Goal: Transaction & Acquisition: Book appointment/travel/reservation

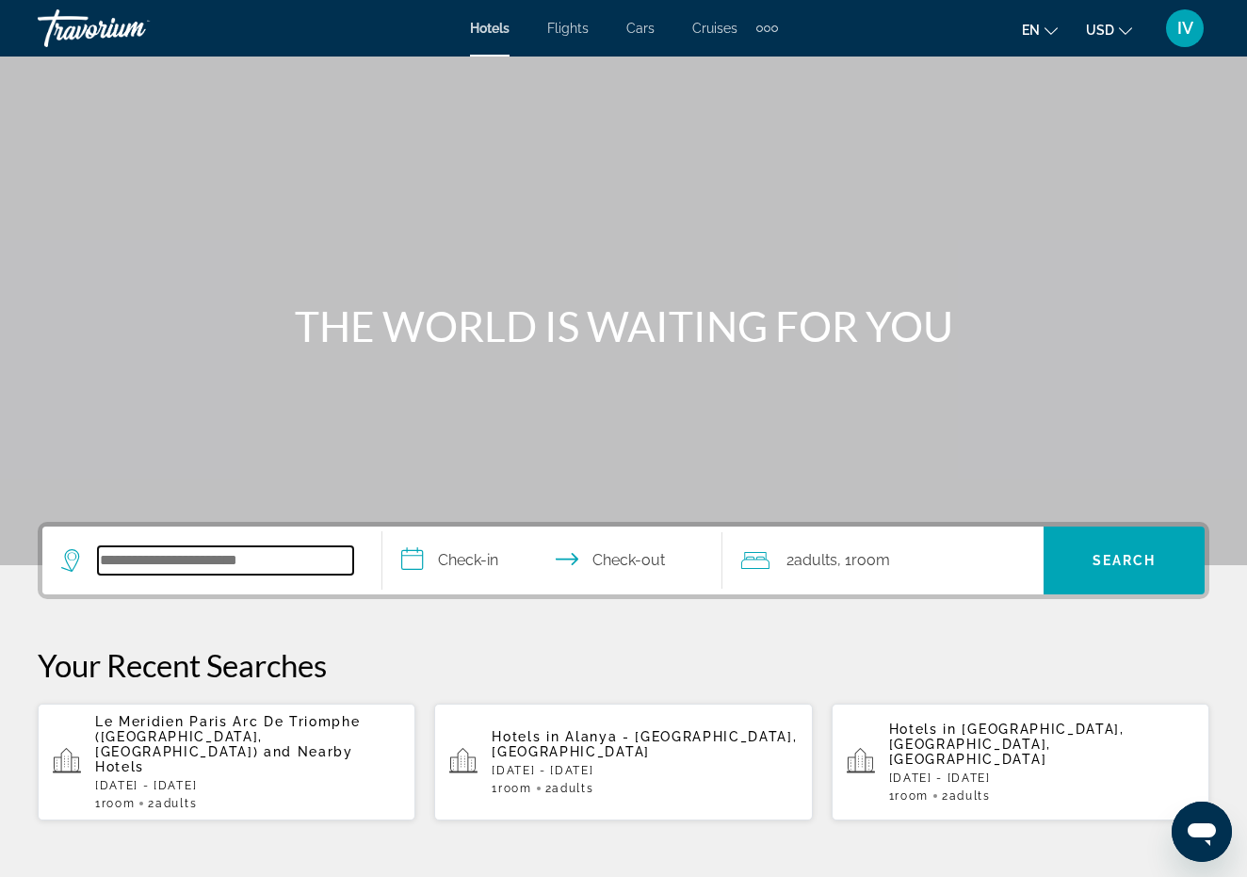
click at [218, 561] on input "Search widget" at bounding box center [225, 560] width 255 height 28
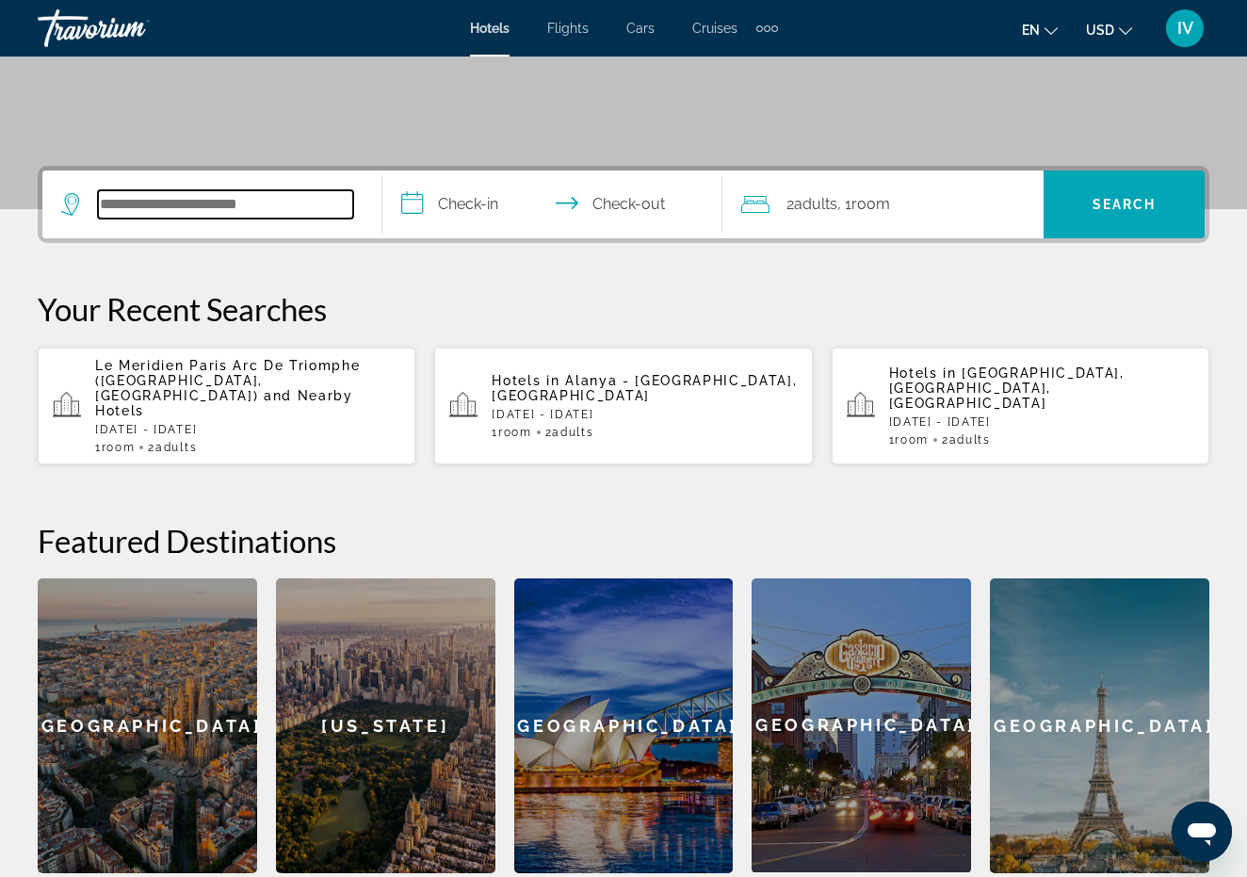
scroll to position [460, 0]
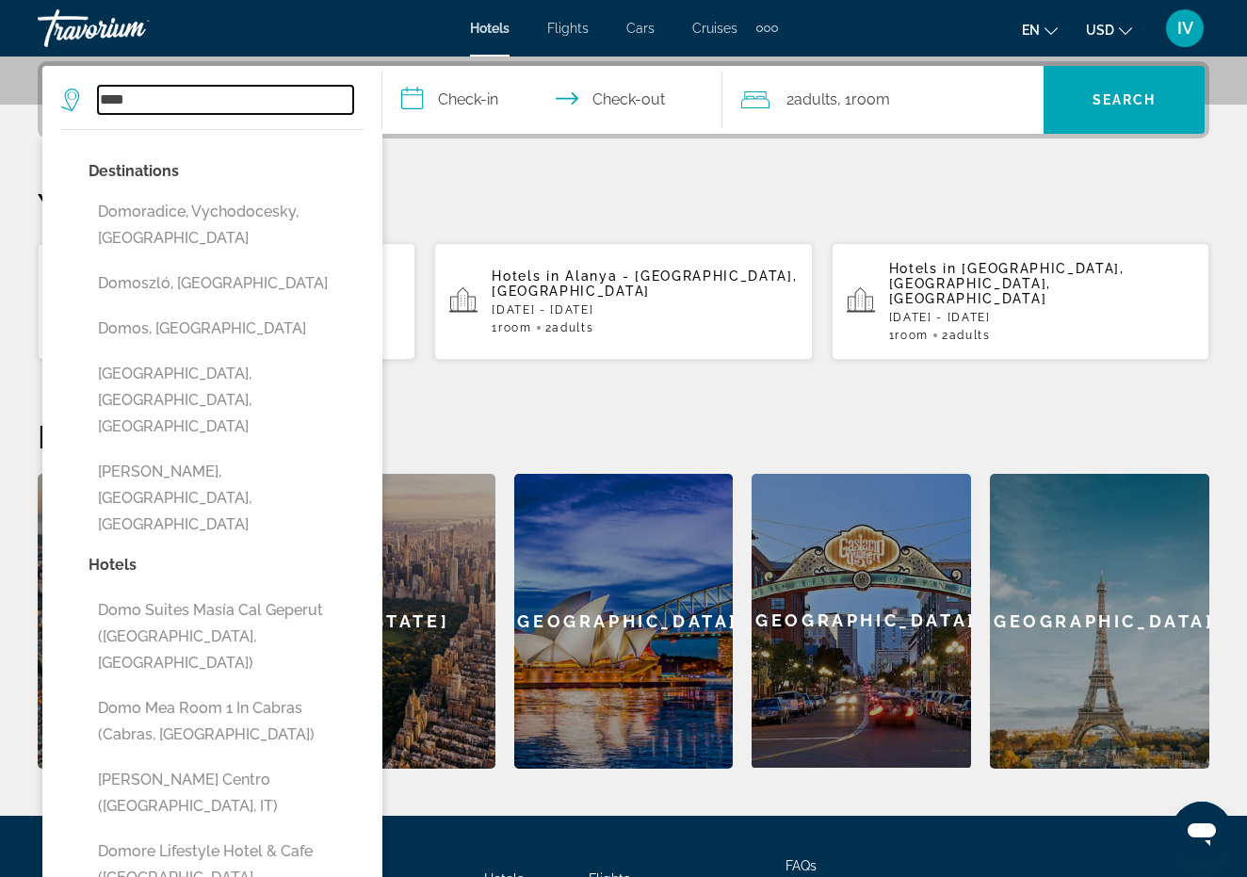
click at [266, 100] on input "****" at bounding box center [225, 100] width 255 height 28
click at [265, 96] on input "****" at bounding box center [225, 100] width 255 height 28
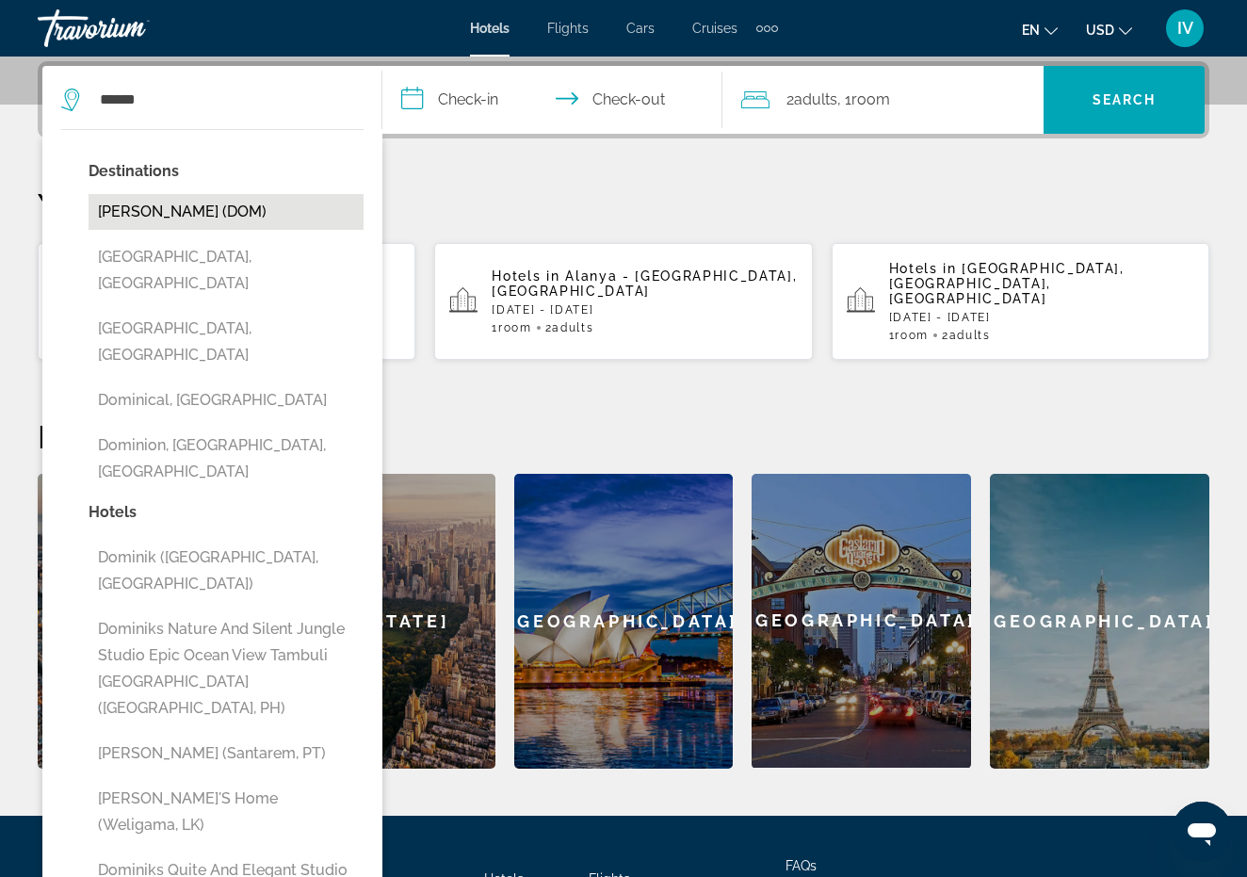
click at [215, 202] on button "[PERSON_NAME] (DOM)" at bounding box center [226, 212] width 275 height 36
type input "**********"
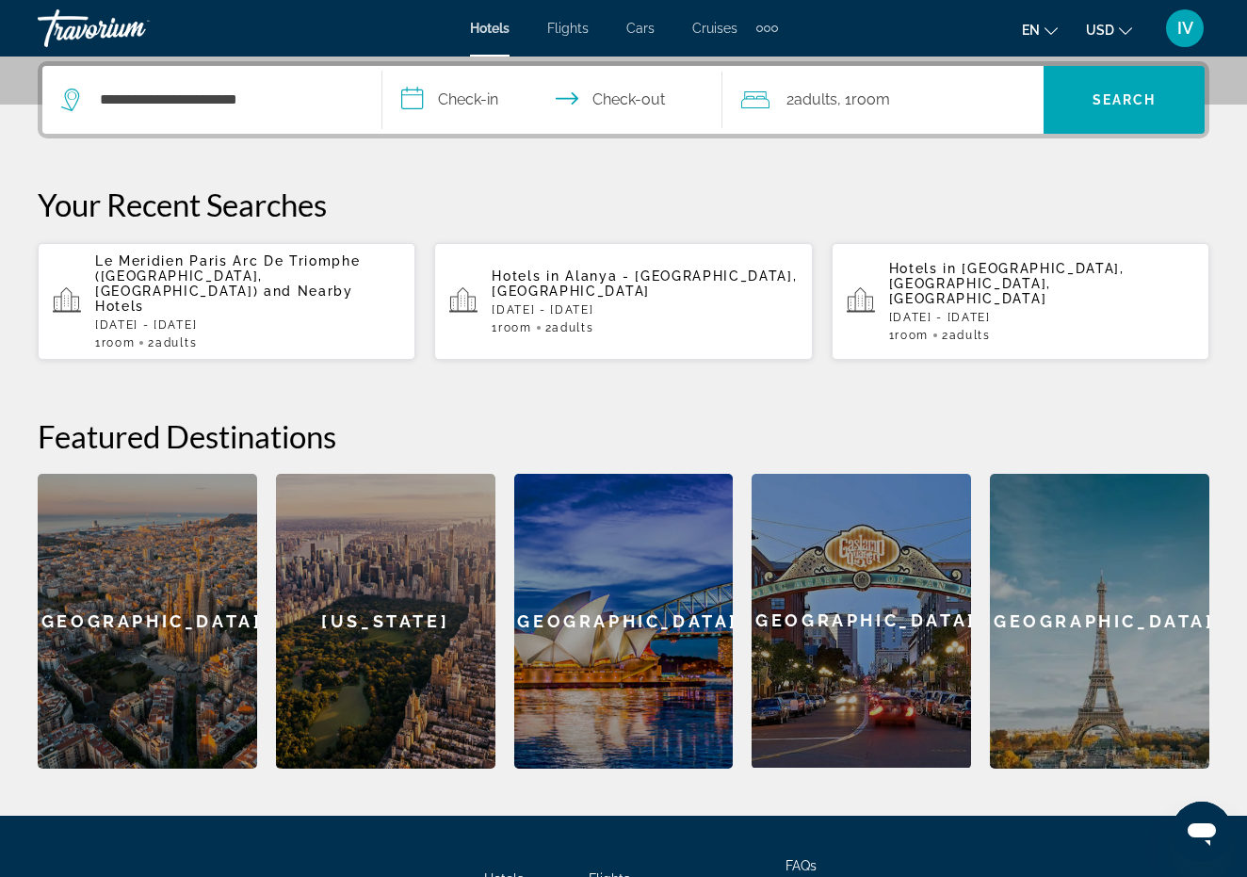
click at [457, 102] on input "**********" at bounding box center [555, 102] width 347 height 73
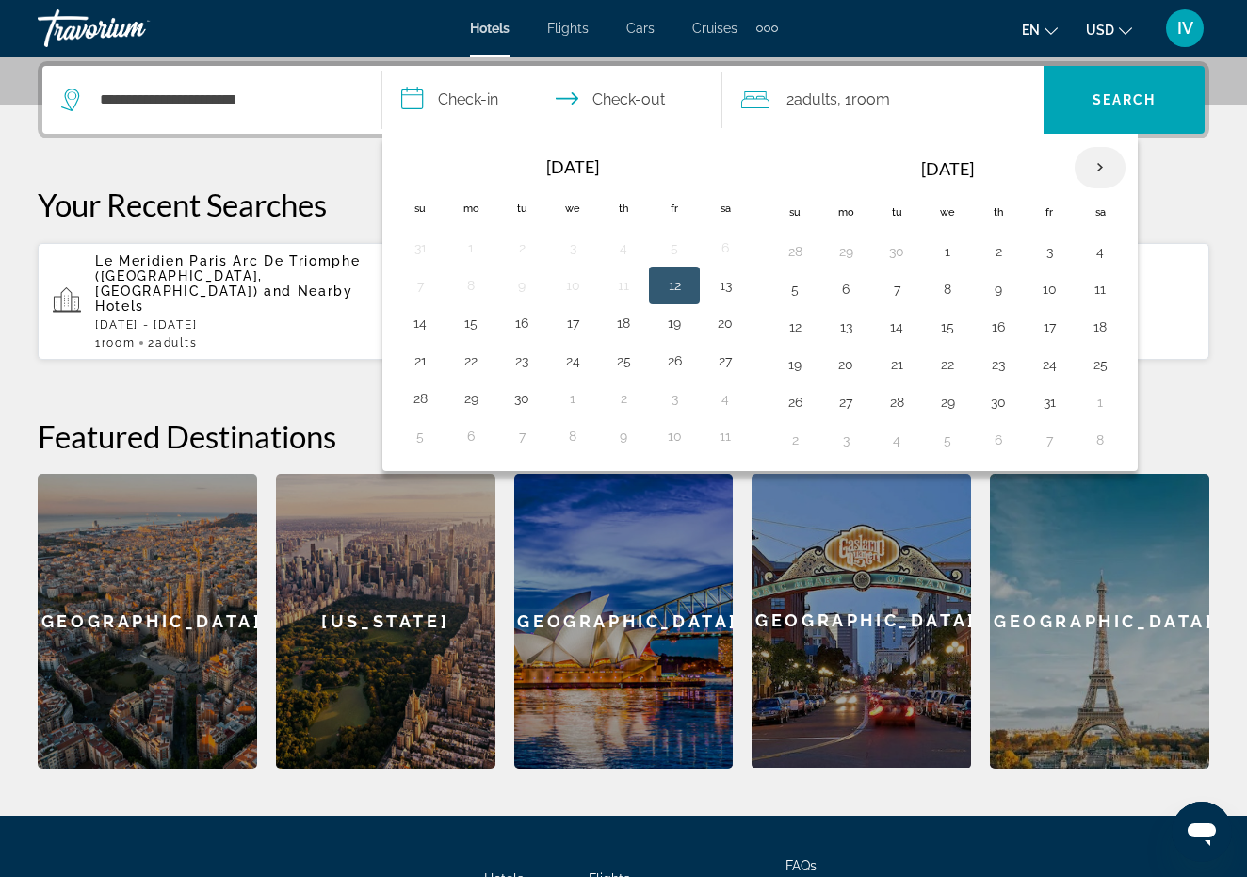
click at [1093, 159] on th "Next month" at bounding box center [1099, 167] width 51 height 41
click at [799, 442] on button "30" at bounding box center [795, 440] width 30 height 26
click at [1046, 433] on button "5" at bounding box center [1049, 440] width 30 height 26
type input "**********"
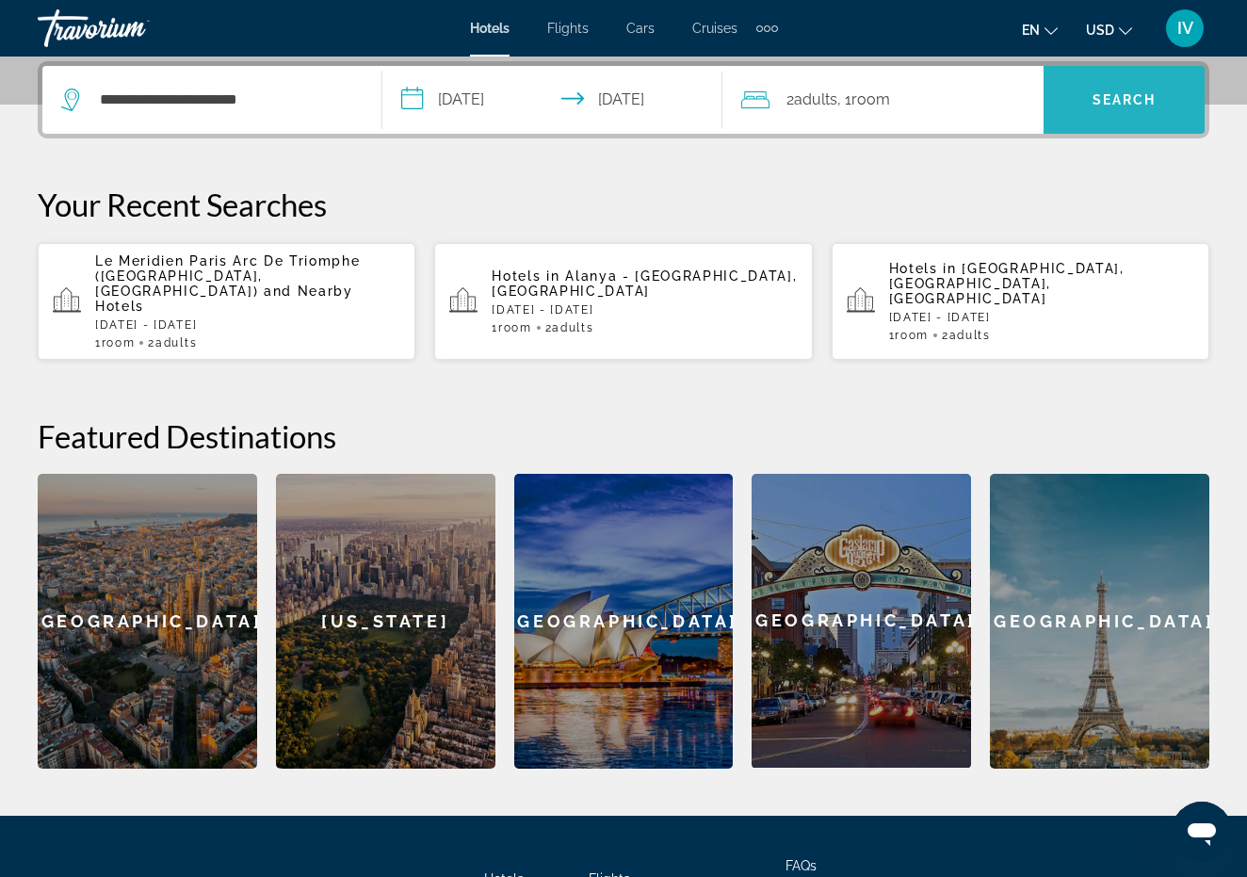
click at [1099, 104] on span "Search" at bounding box center [1124, 99] width 64 height 15
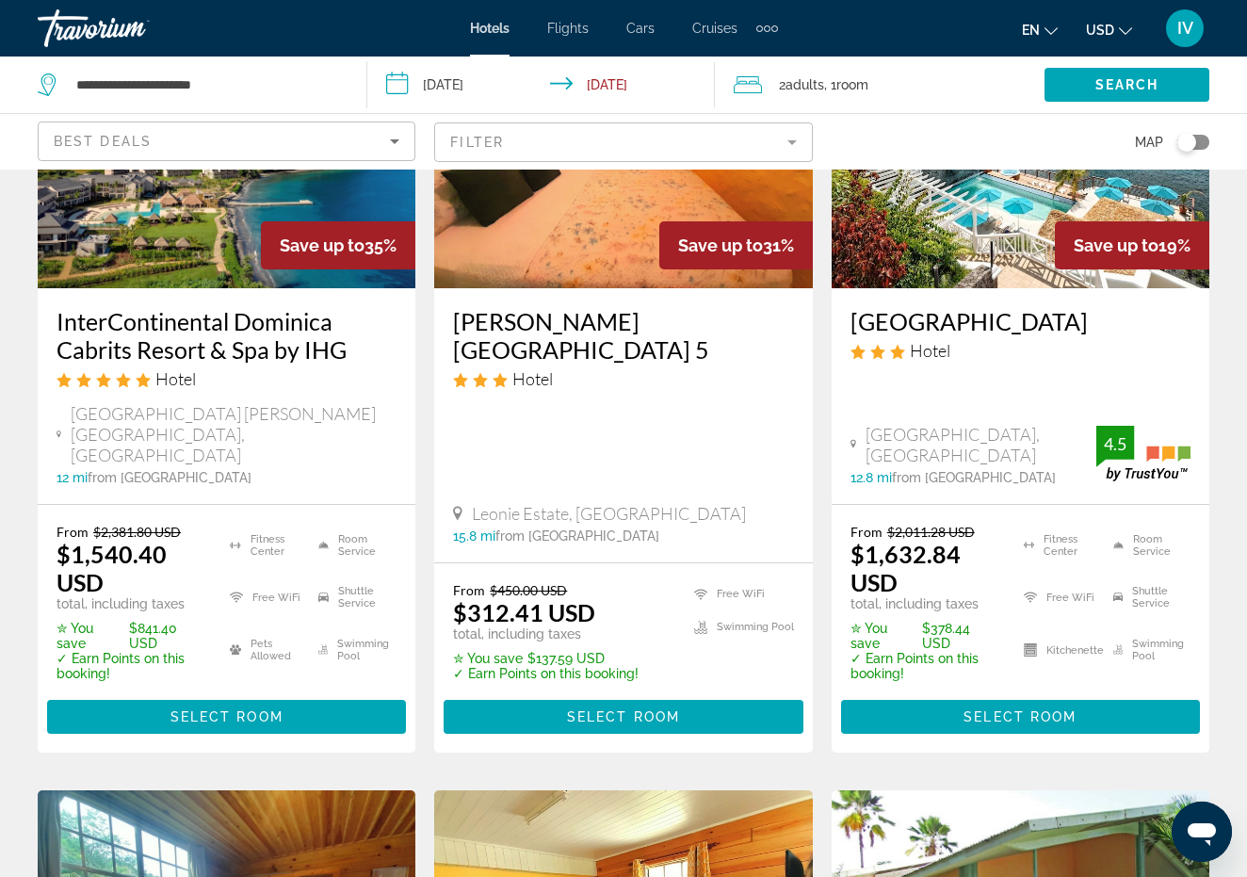
scroll to position [178, 0]
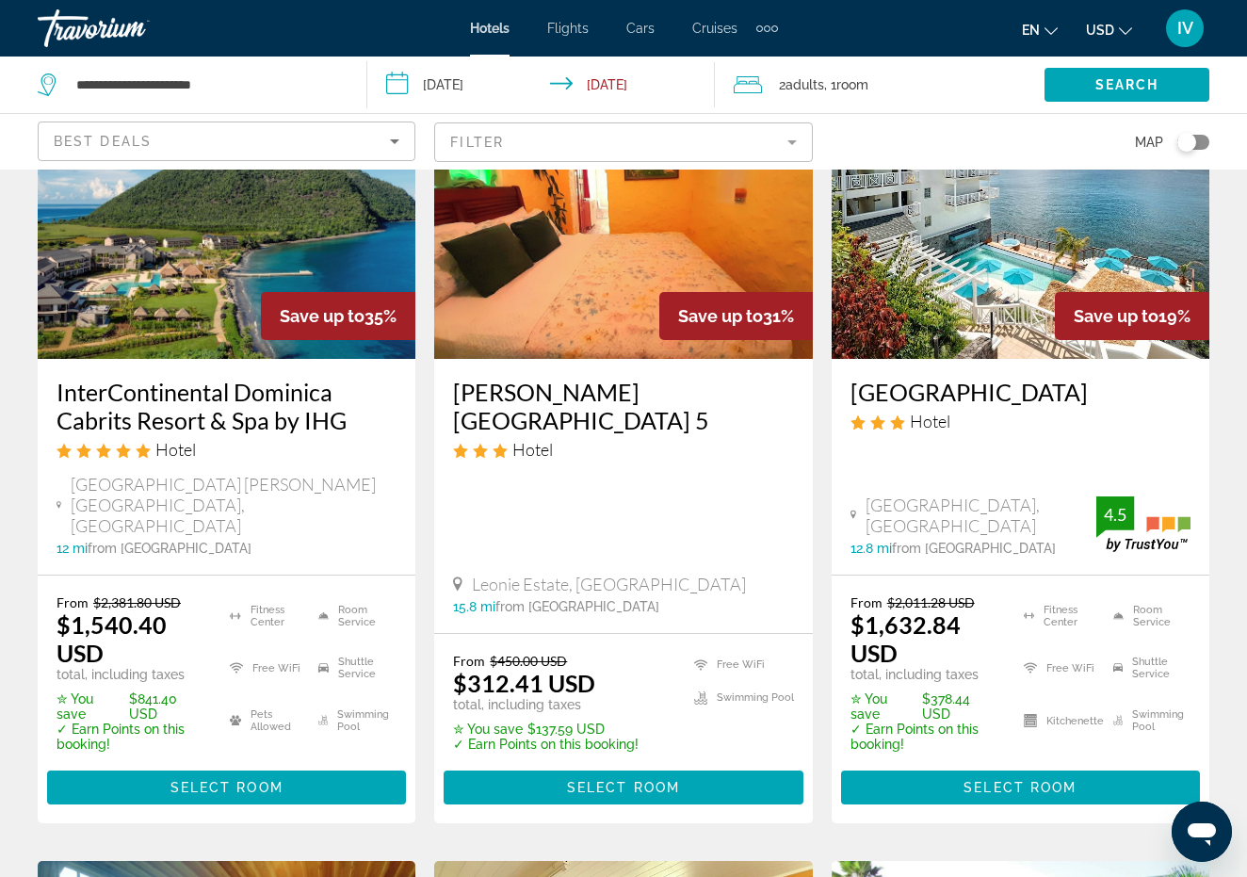
click at [316, 248] on img "Main content" at bounding box center [227, 207] width 378 height 301
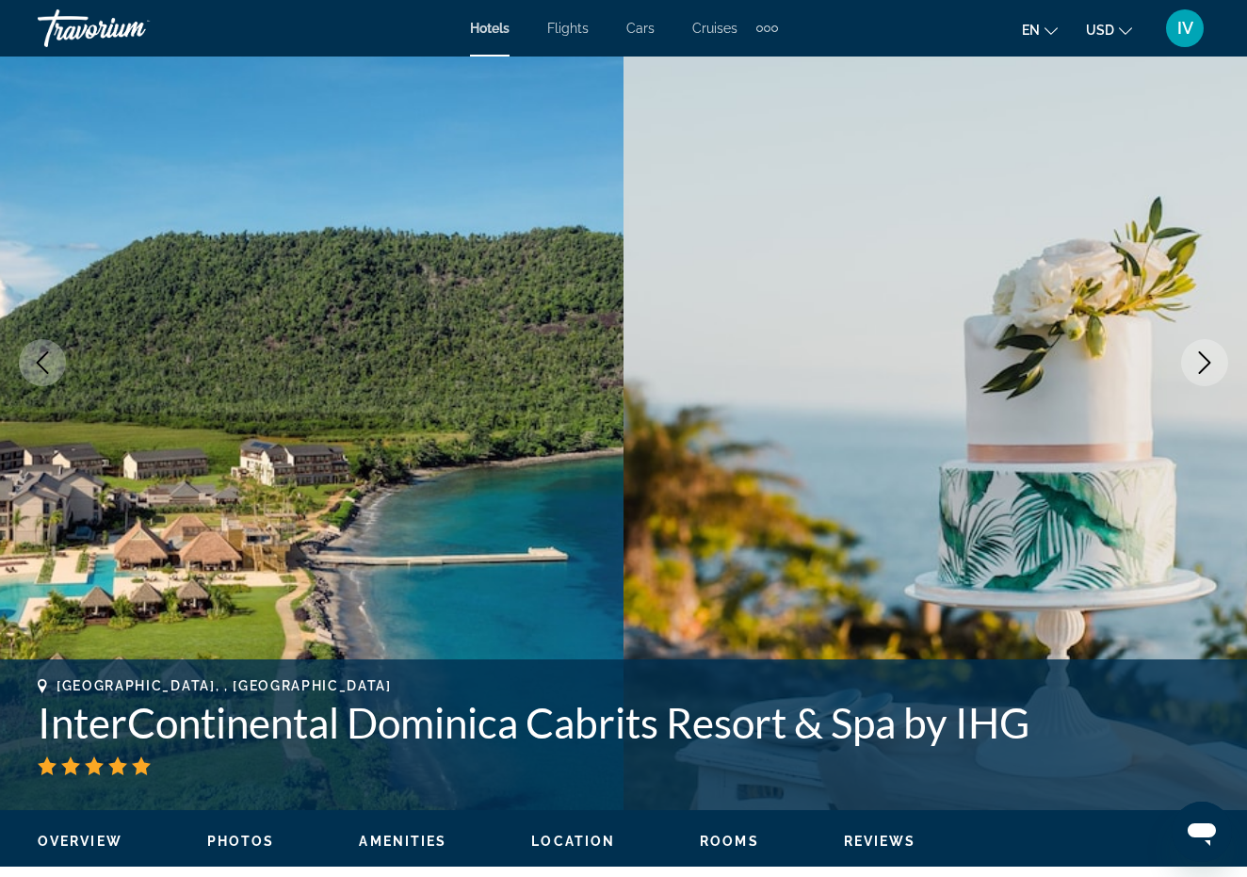
scroll to position [159, 0]
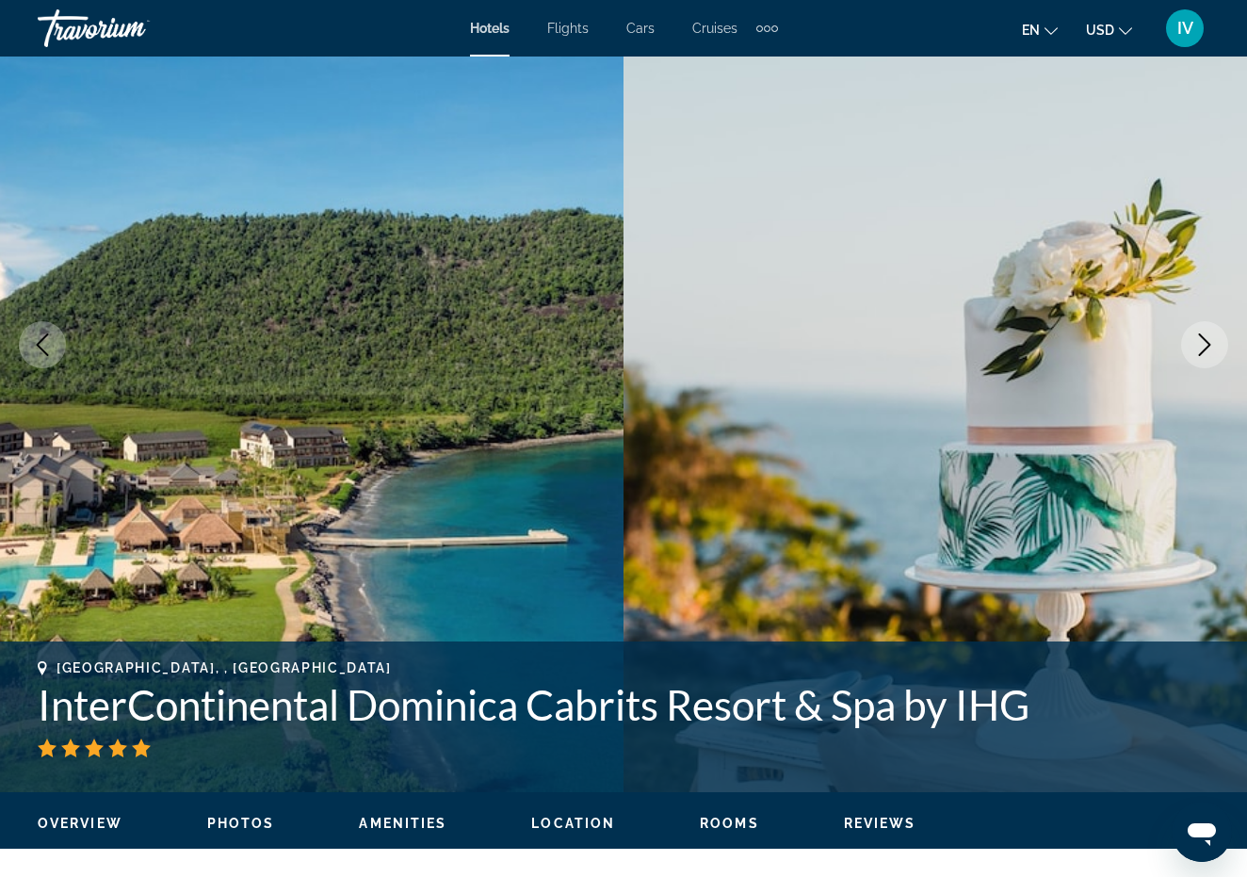
click at [1203, 339] on icon "Next image" at bounding box center [1205, 344] width 12 height 23
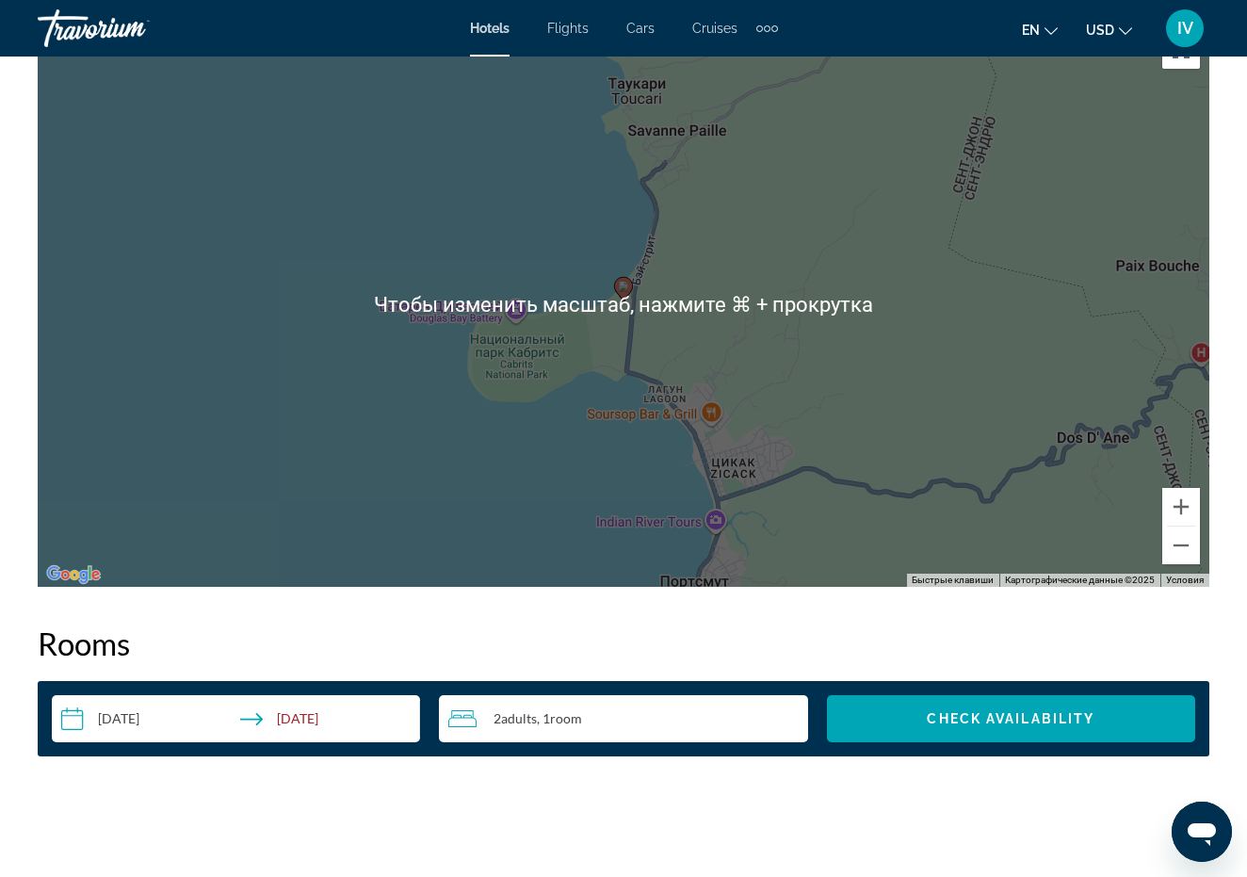
scroll to position [2146, 0]
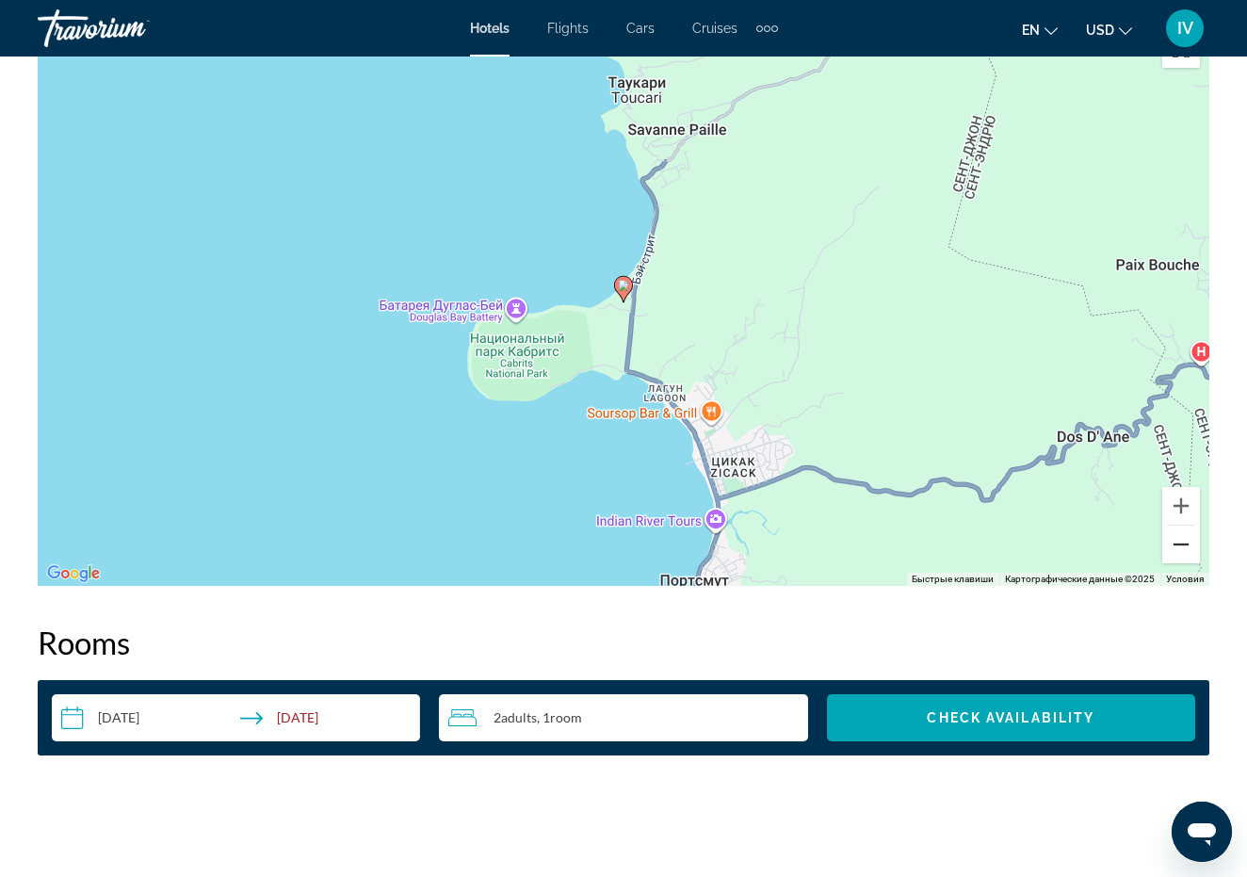
click at [1184, 542] on button "Уменьшить" at bounding box center [1181, 544] width 38 height 38
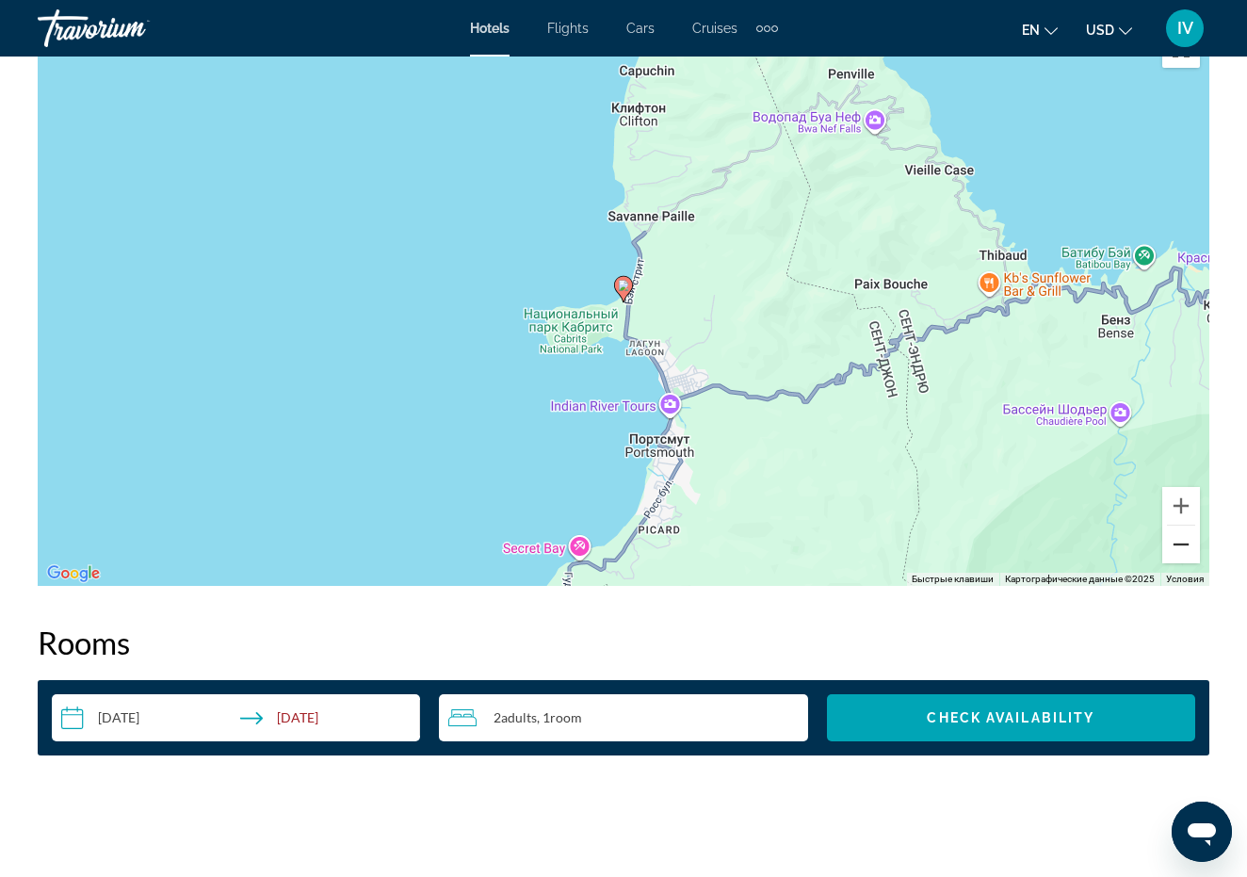
click at [1184, 542] on button "Уменьшить" at bounding box center [1181, 544] width 38 height 38
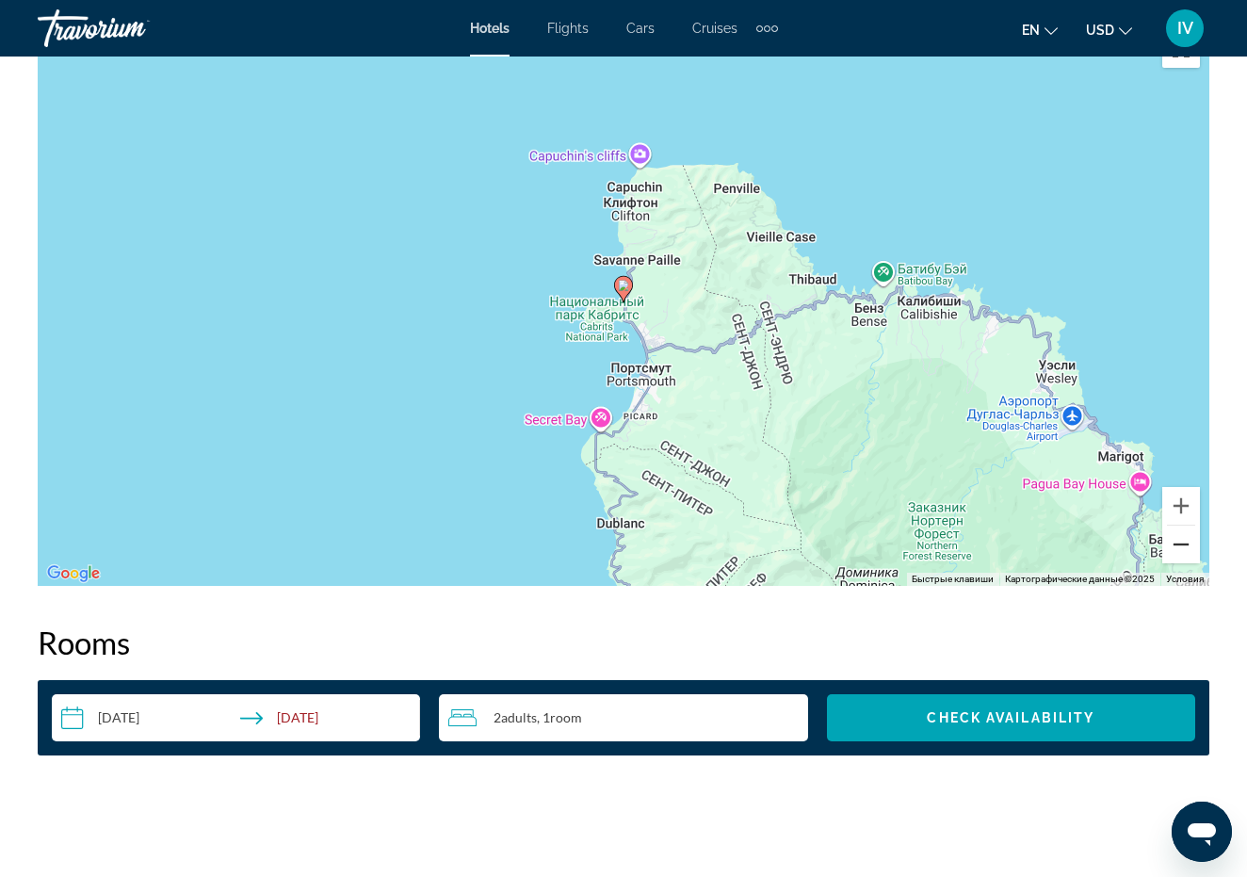
click at [1184, 542] on button "Уменьшить" at bounding box center [1181, 544] width 38 height 38
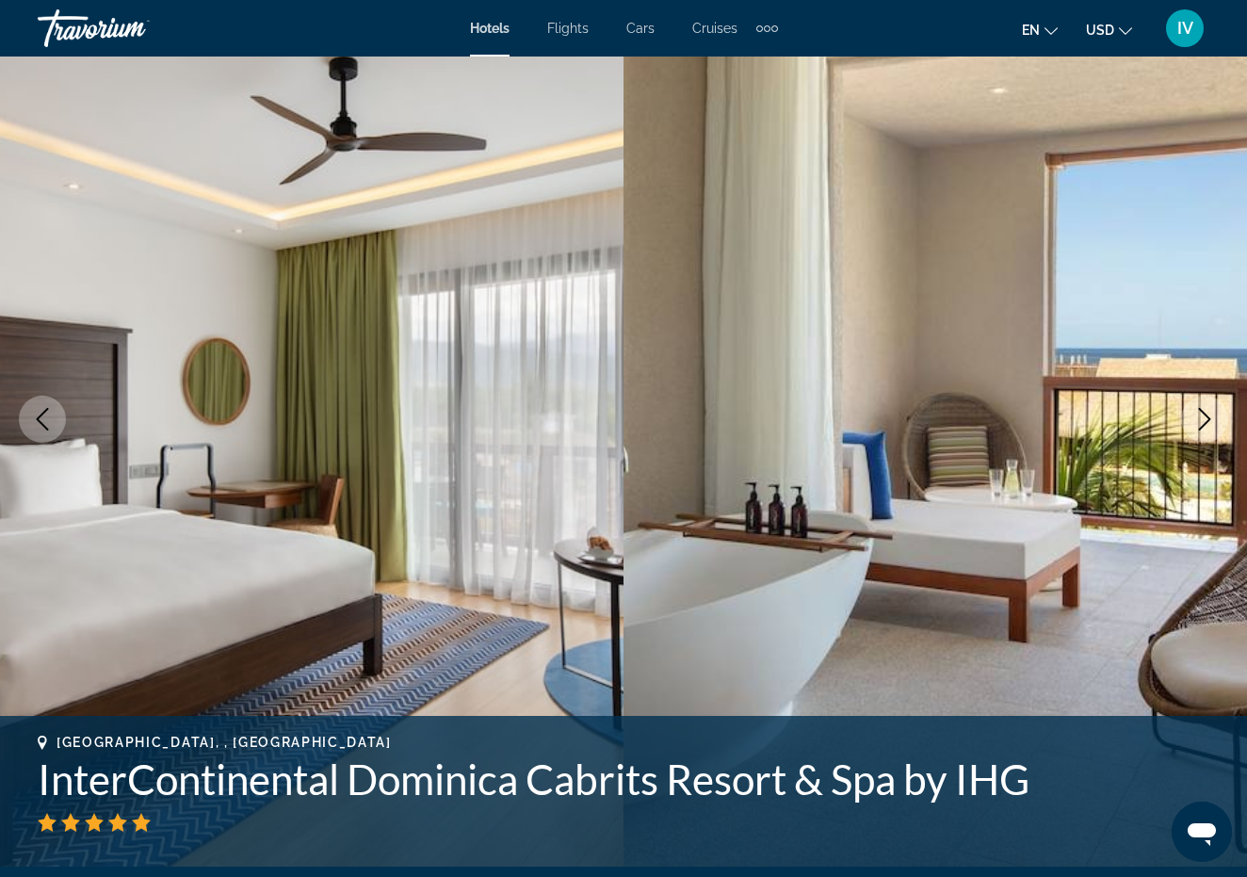
scroll to position [0, 0]
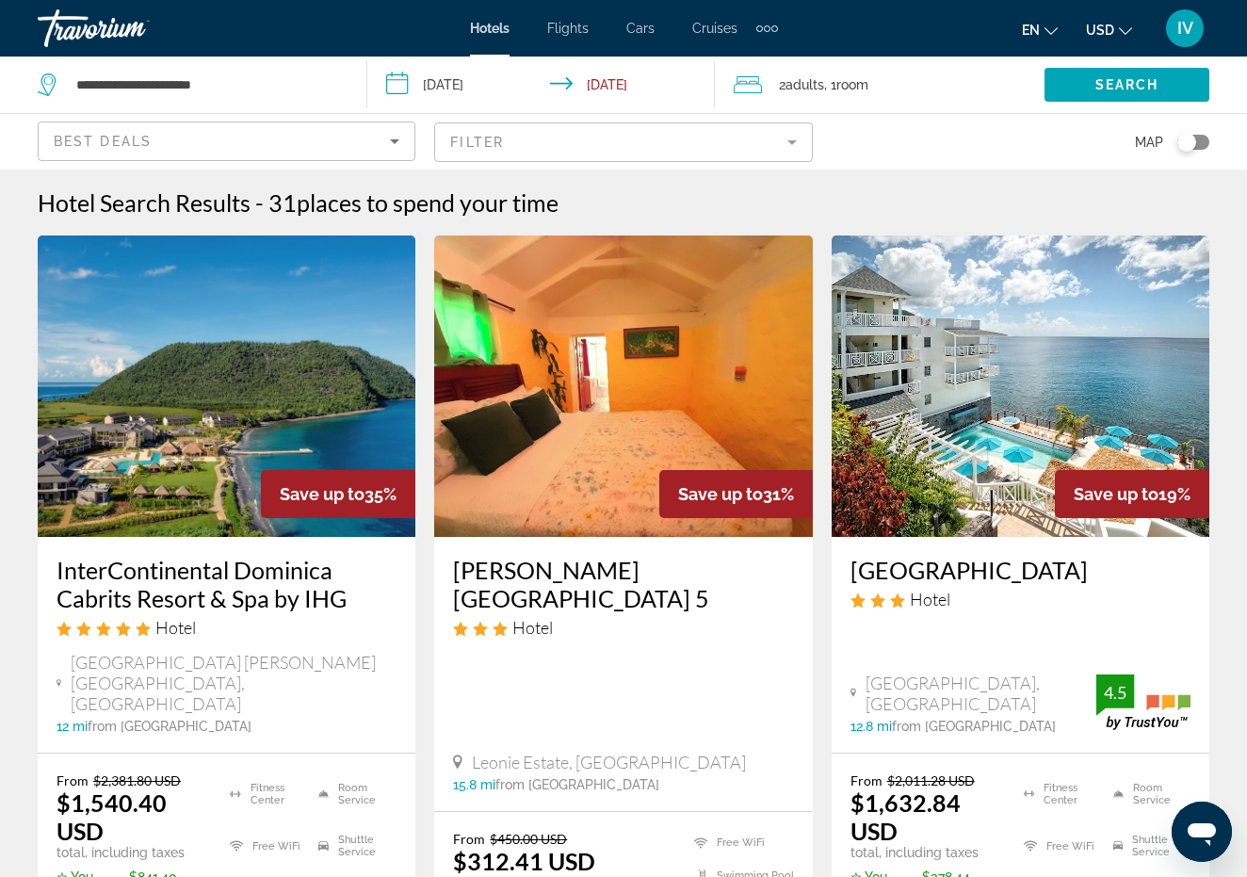
click at [642, 139] on mat-form-field "Filter" at bounding box center [623, 142] width 378 height 40
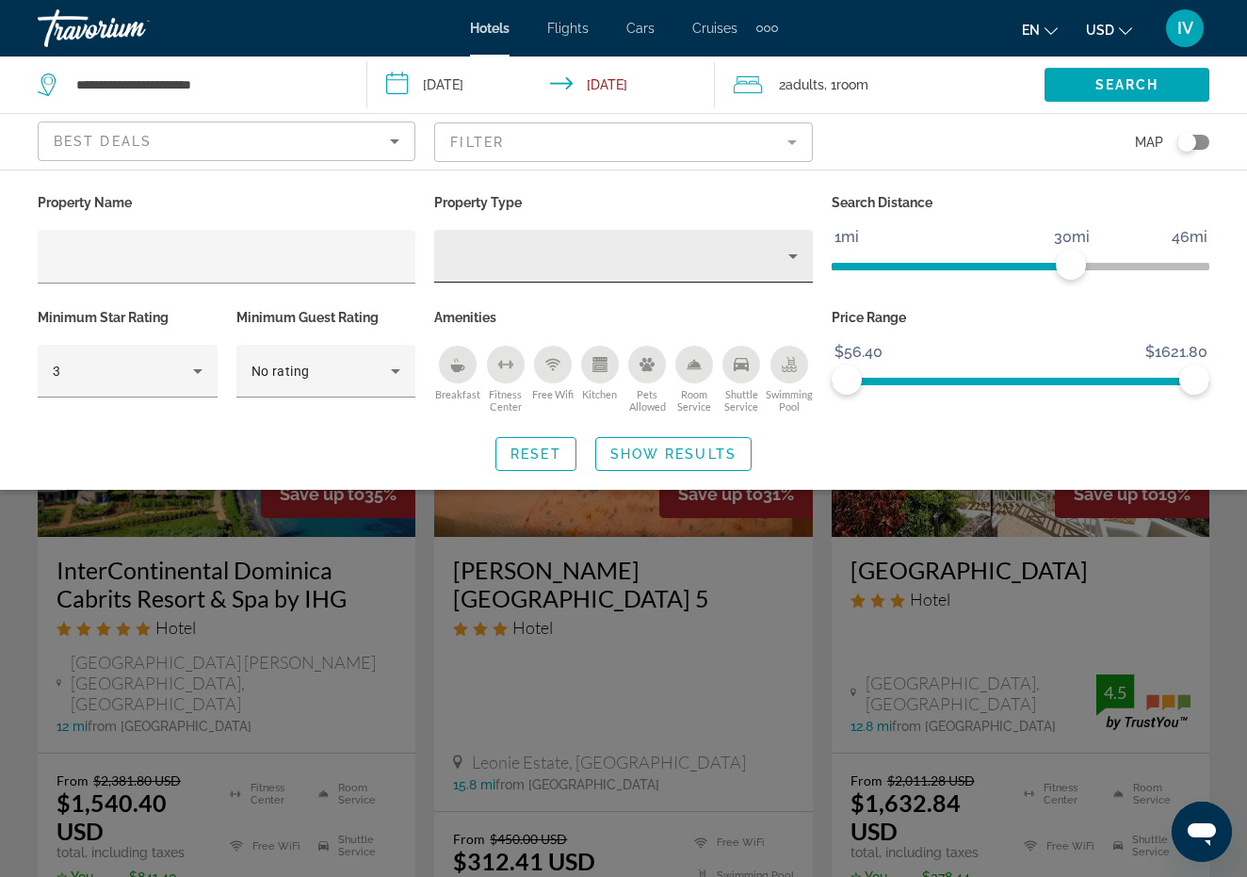
click at [526, 270] on div "Hotel Filters" at bounding box center [622, 256] width 347 height 53
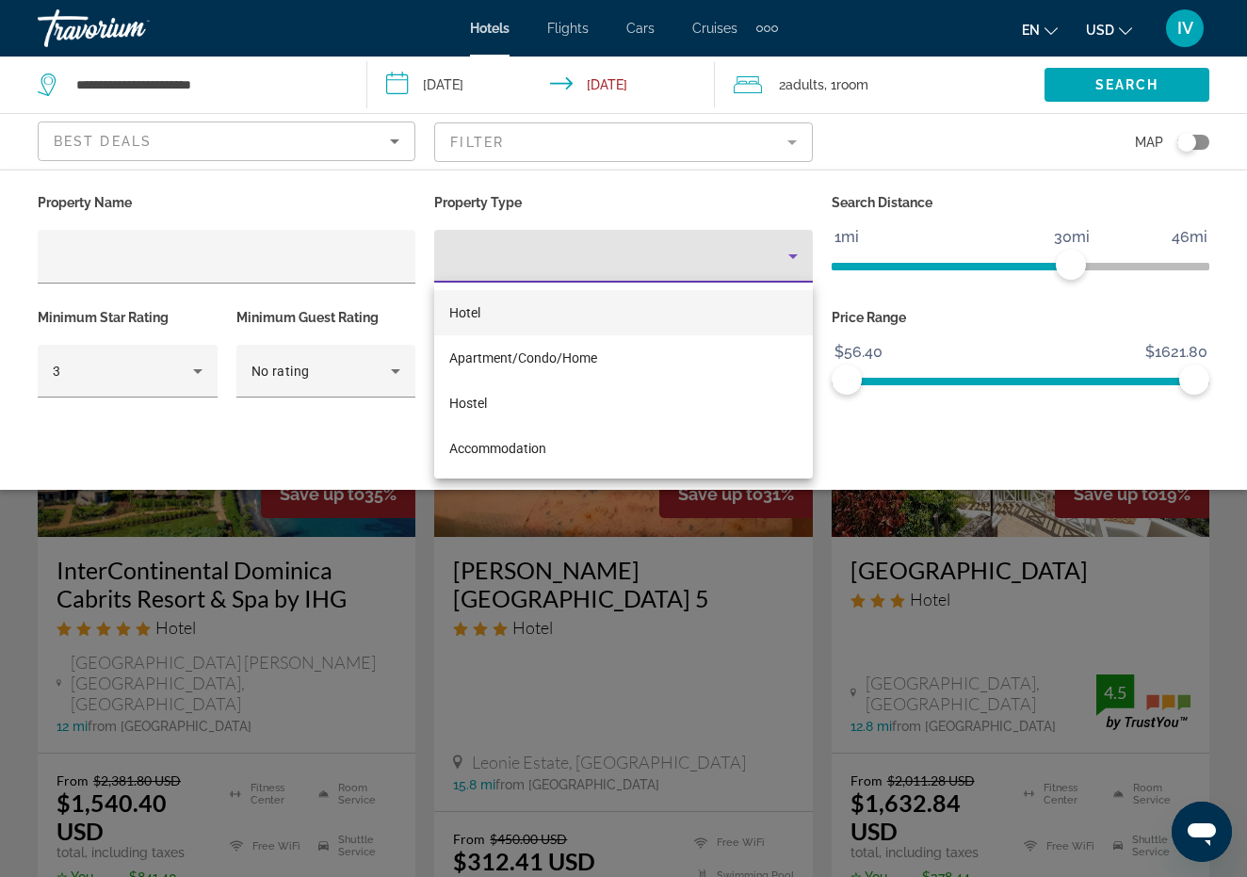
click at [526, 270] on div at bounding box center [623, 438] width 1247 height 877
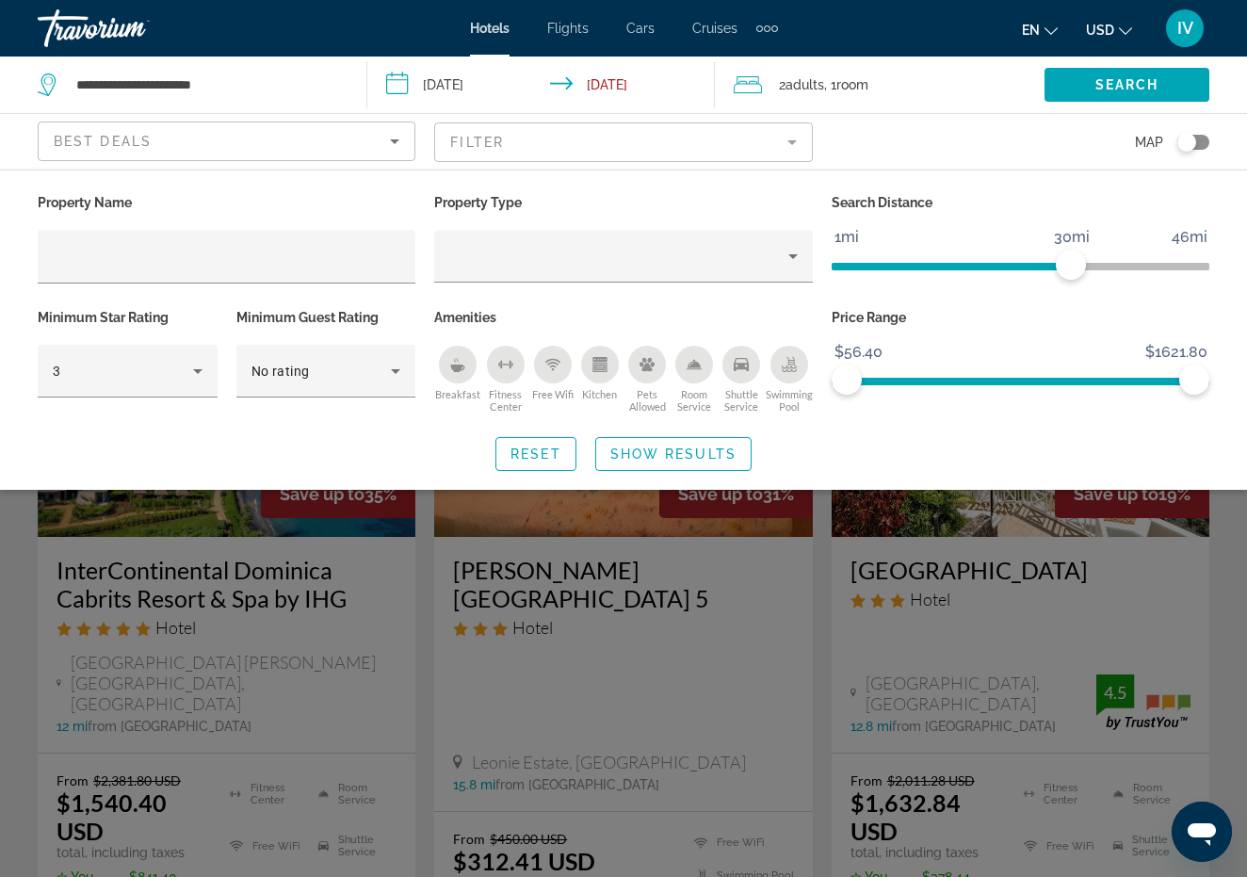
click at [464, 373] on div "Breakfast" at bounding box center [458, 365] width 38 height 38
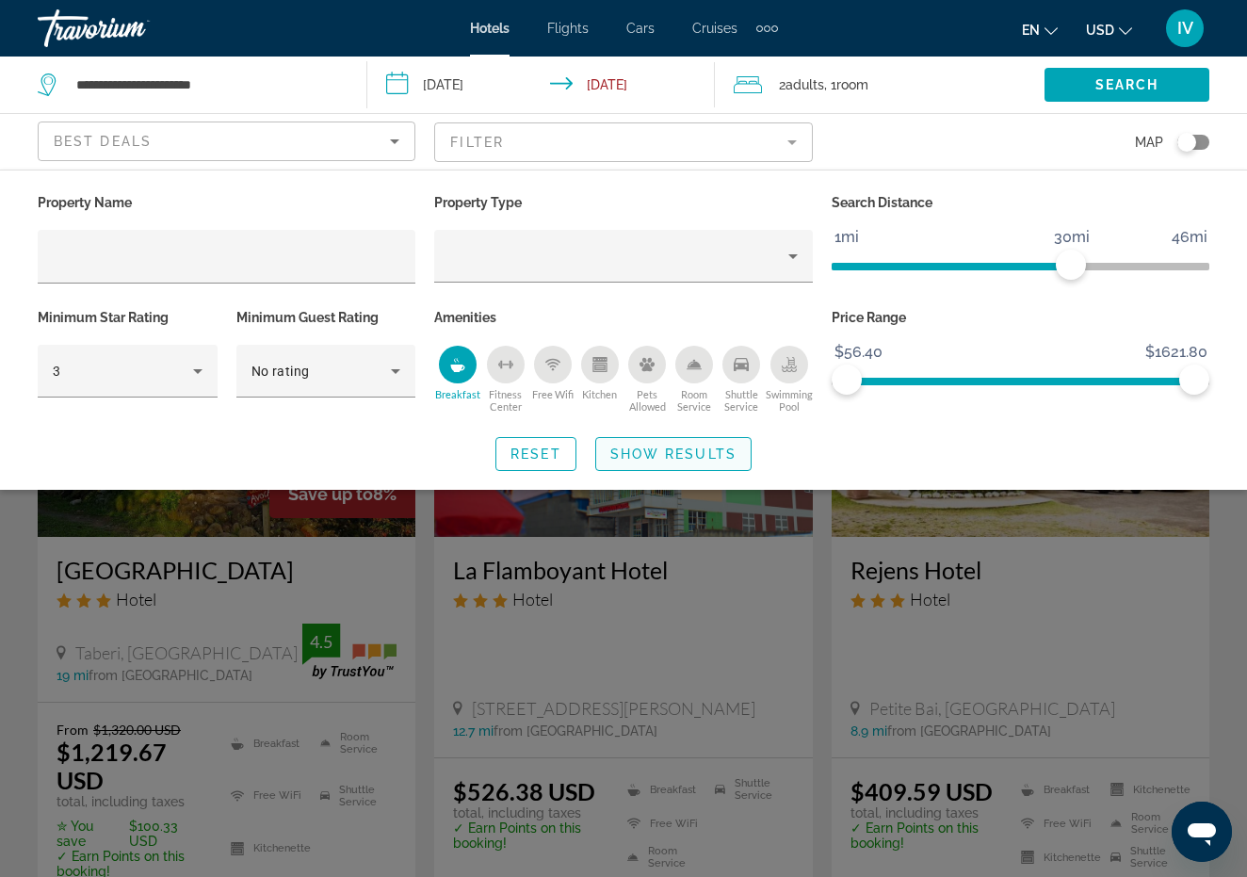
click at [700, 447] on span "Show Results" at bounding box center [673, 453] width 126 height 15
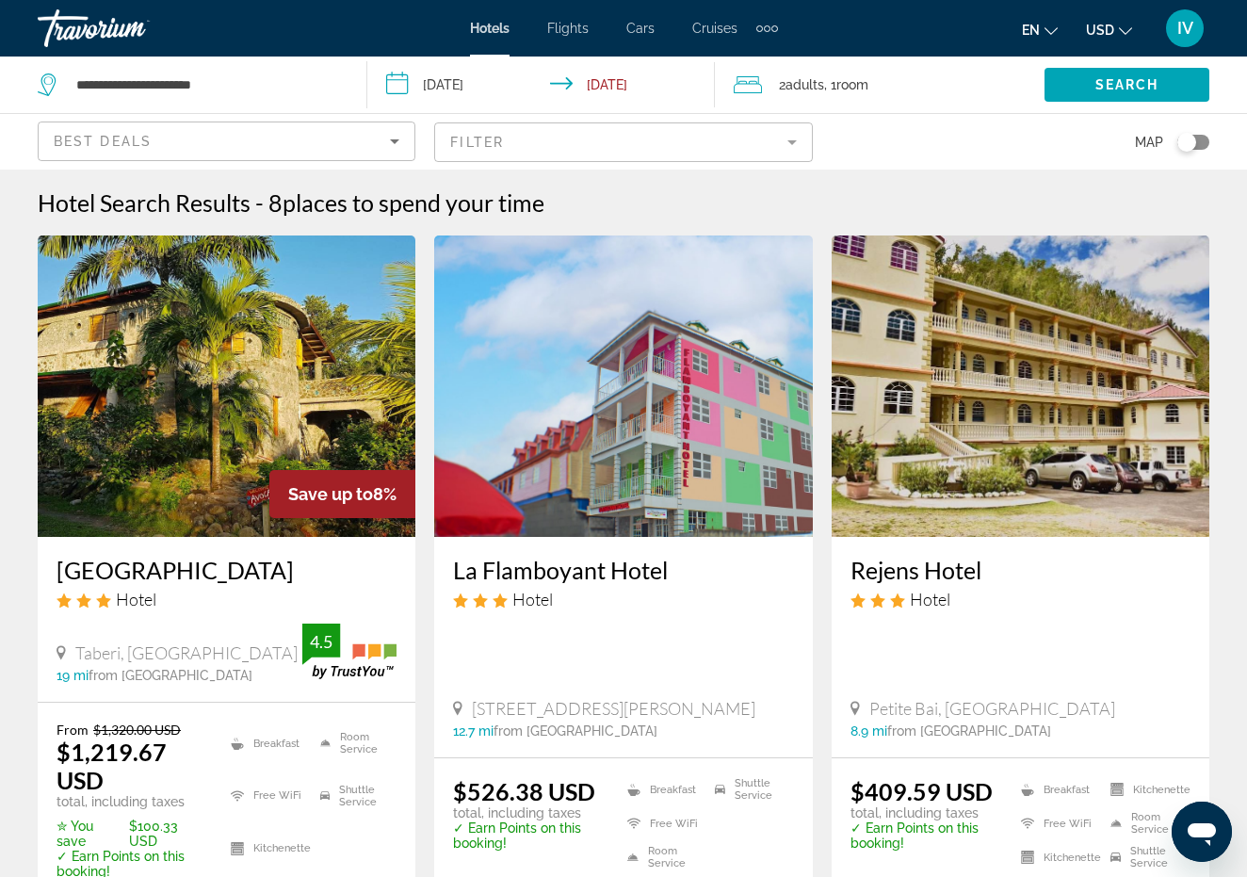
click at [141, 135] on span "Best Deals" at bounding box center [103, 141] width 98 height 15
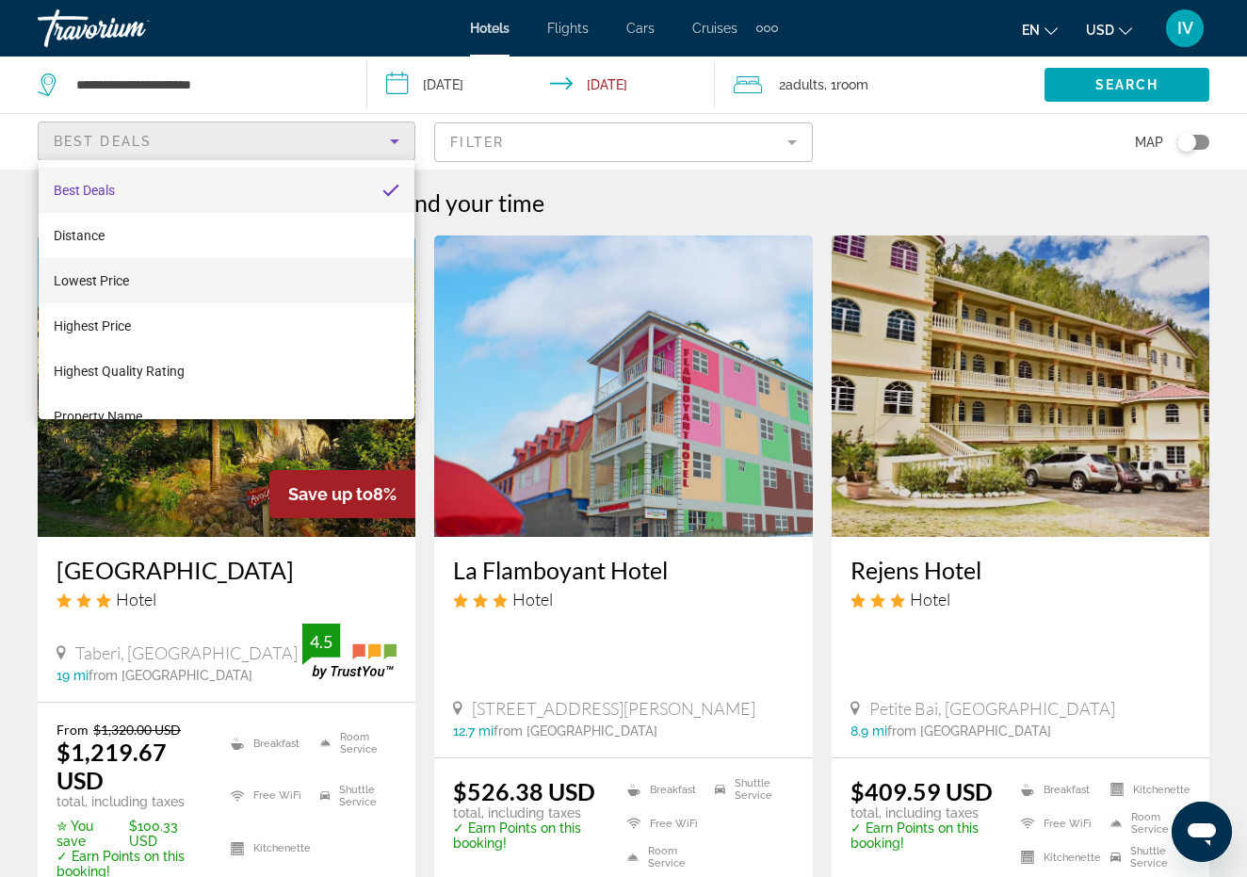
click at [170, 268] on mat-option "Lowest Price" at bounding box center [227, 280] width 376 height 45
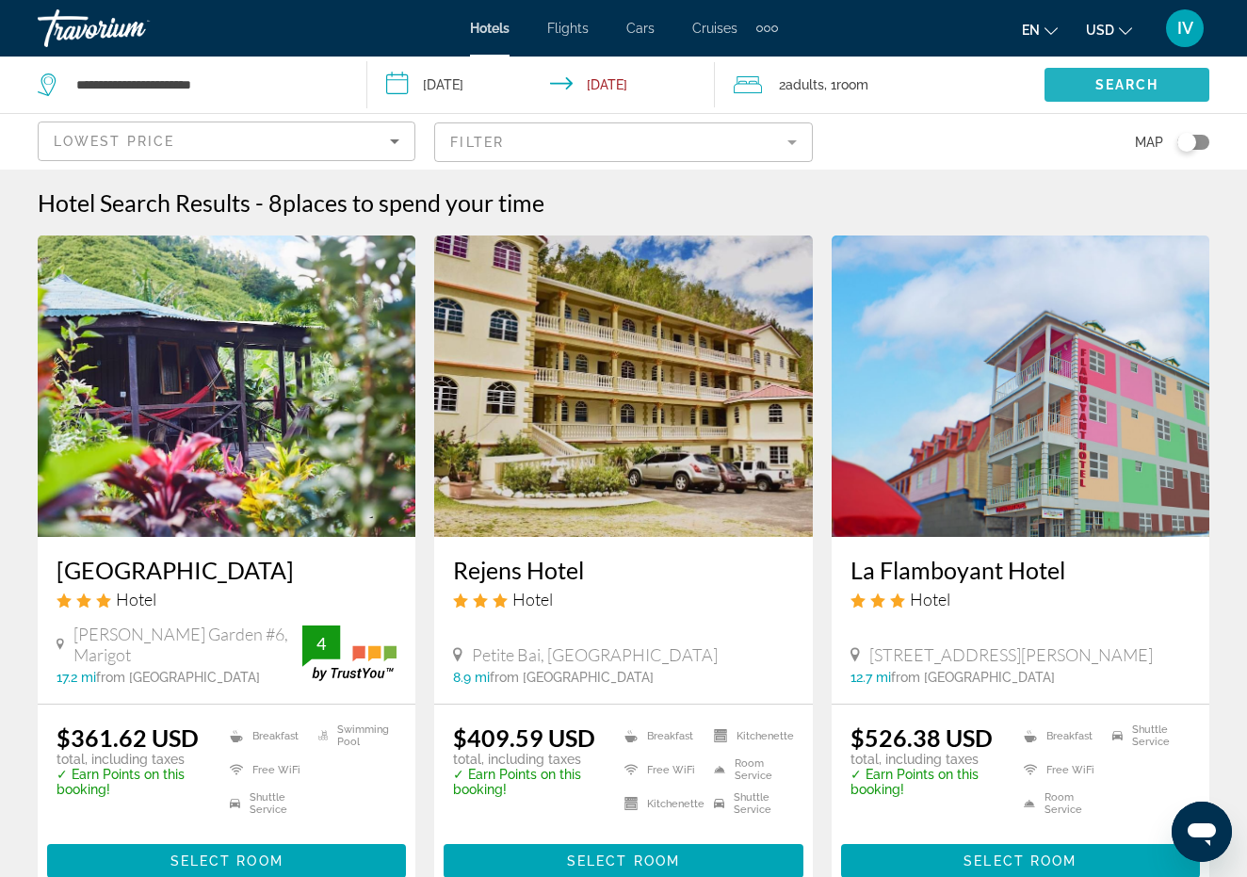
click at [1089, 76] on span "Search widget" at bounding box center [1126, 84] width 165 height 45
